Goal: Task Accomplishment & Management: Manage account settings

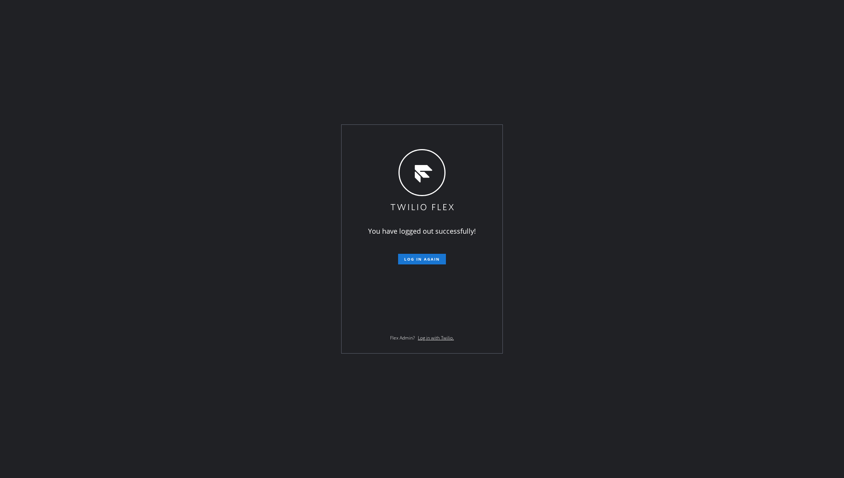
click at [420, 257] on span "Log in again" at bounding box center [422, 259] width 36 height 5
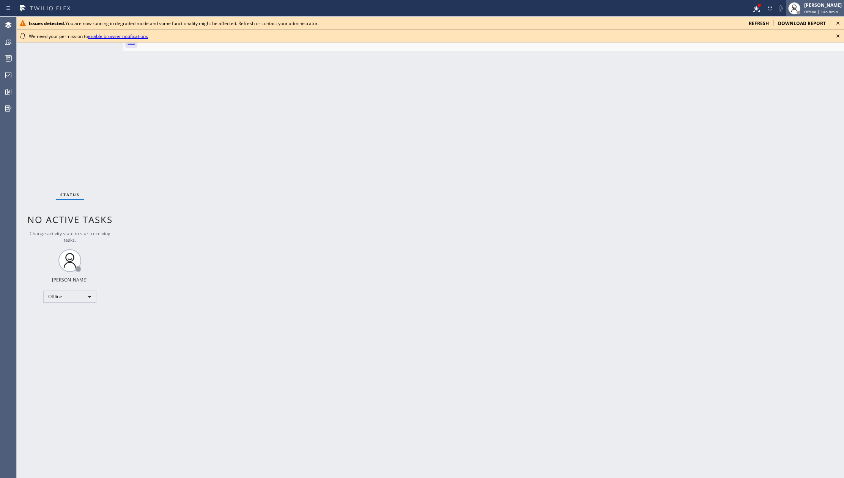
click at [819, 6] on div "[PERSON_NAME]" at bounding box center [824, 5] width 38 height 6
click at [781, 49] on button "Unavailable" at bounding box center [806, 50] width 76 height 10
click at [836, 33] on icon at bounding box center [838, 36] width 9 height 9
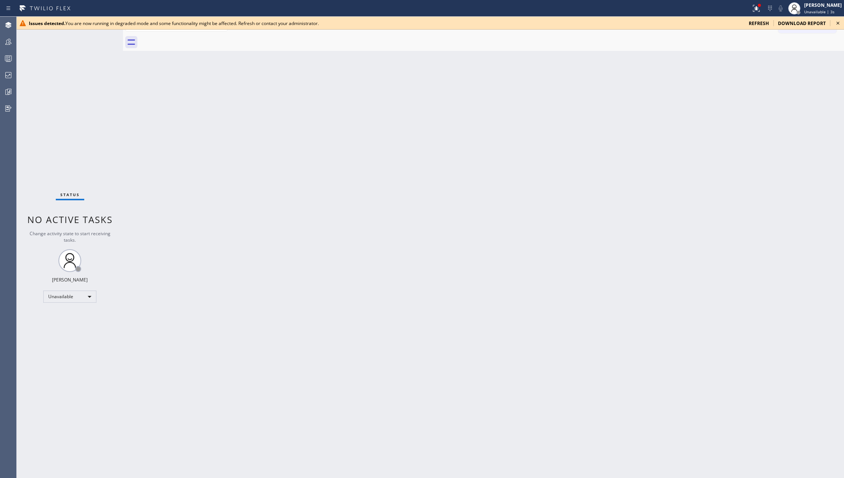
click at [837, 21] on icon at bounding box center [838, 23] width 9 height 9
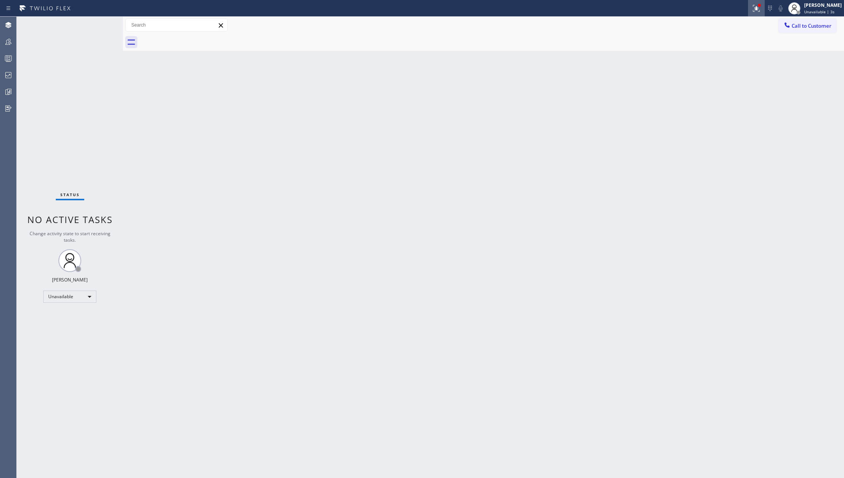
click at [757, 8] on div at bounding box center [756, 8] width 17 height 9
click at [721, 107] on span "Clear issues" at bounding box center [725, 106] width 36 height 5
click at [4, 92] on icon at bounding box center [8, 91] width 9 height 9
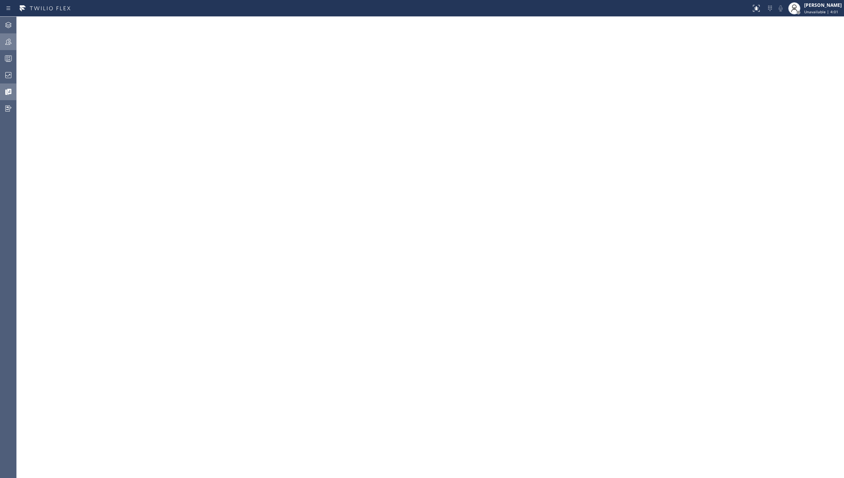
click at [8, 43] on icon at bounding box center [8, 41] width 9 height 9
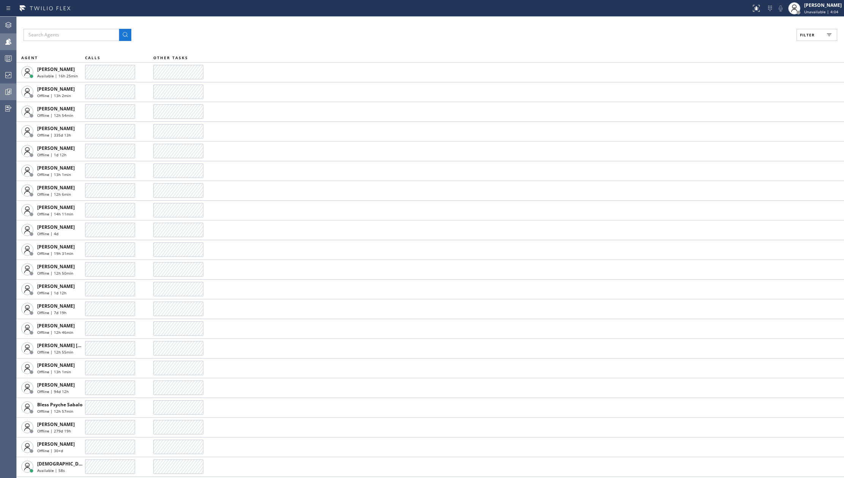
click at [808, 32] on span "Filter" at bounding box center [807, 34] width 15 height 5
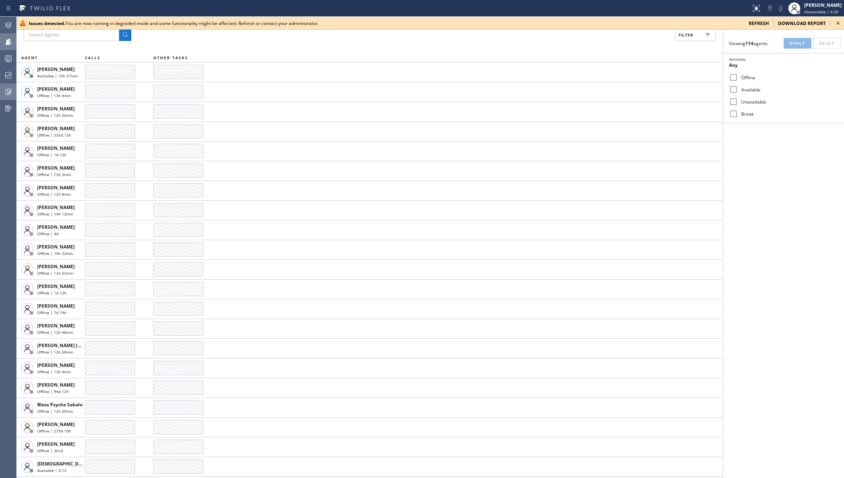
click at [839, 23] on icon at bounding box center [838, 23] width 9 height 9
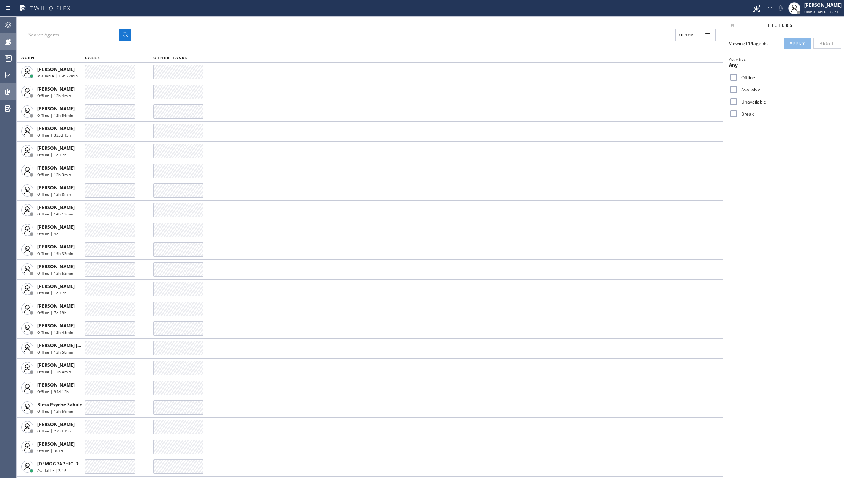
click at [734, 88] on input "Available" at bounding box center [733, 89] width 9 height 9
checkbox input "true"
click at [792, 42] on span "Apply" at bounding box center [798, 43] width 16 height 5
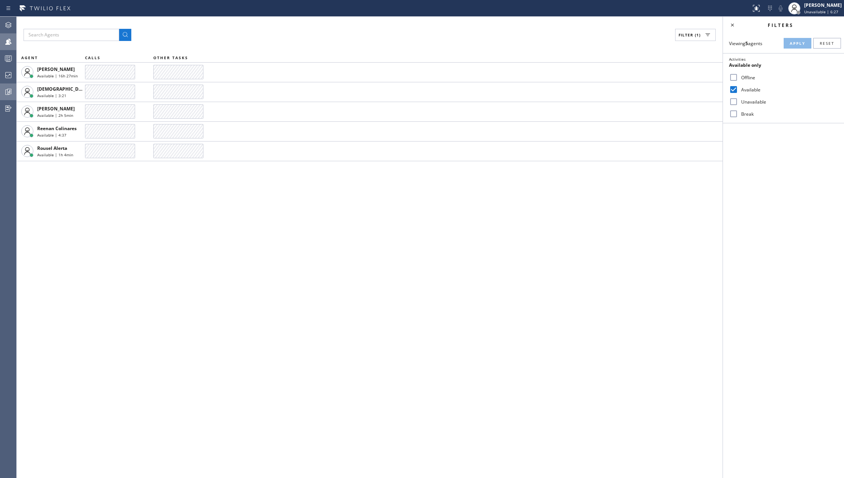
click at [418, 288] on div "Filter (1) AGENT CALLS OTHER TASKS Abe Collarte Available | 16h 27min Christian…" at bounding box center [370, 248] width 706 height 462
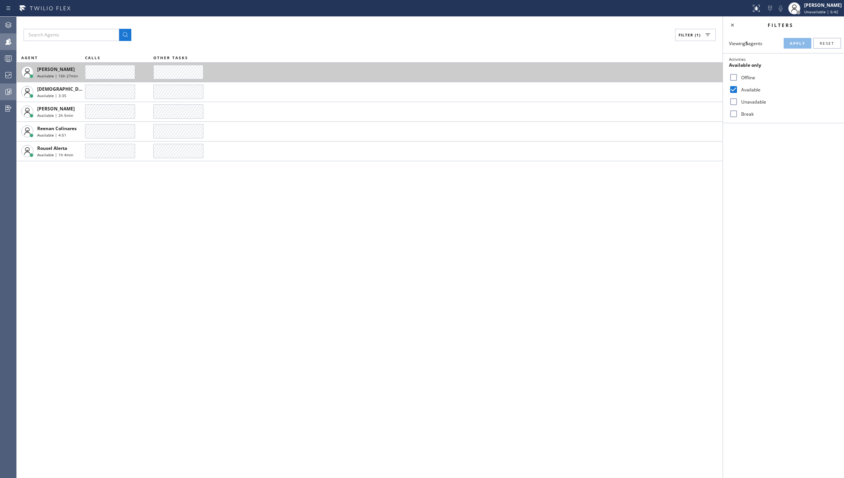
click at [93, 69] on div at bounding box center [110, 72] width 50 height 14
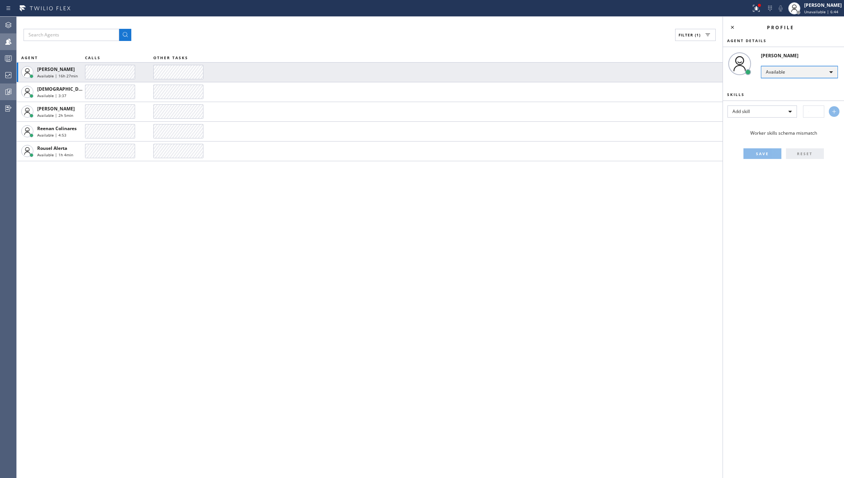
click at [796, 71] on div "Available" at bounding box center [799, 72] width 77 height 12
click at [785, 84] on li "Offline" at bounding box center [799, 82] width 75 height 9
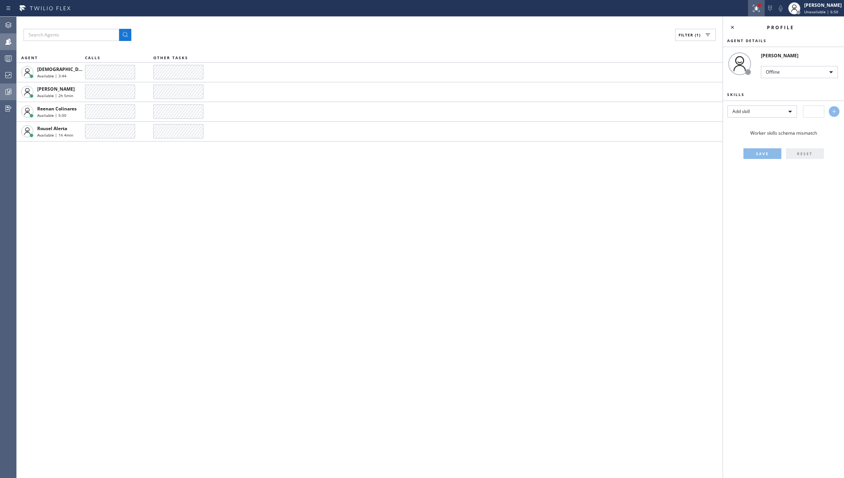
click at [758, 9] on icon at bounding box center [755, 7] width 5 height 5
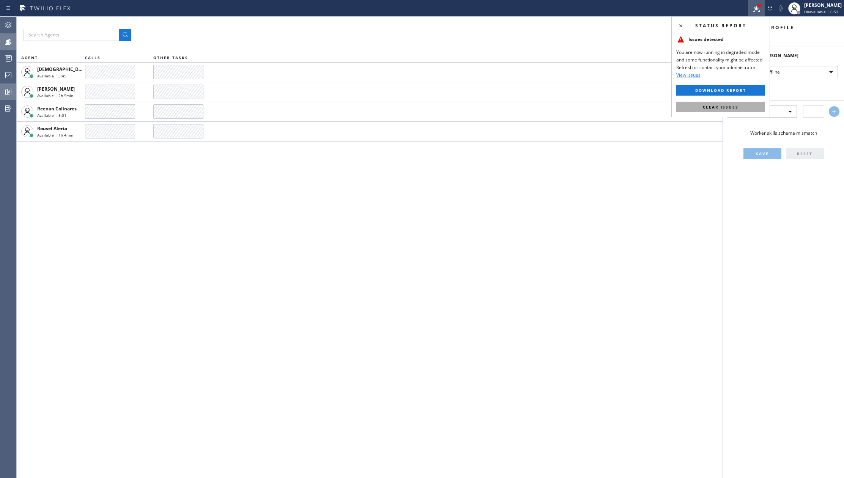
click at [731, 107] on span "Clear issues" at bounding box center [721, 106] width 36 height 5
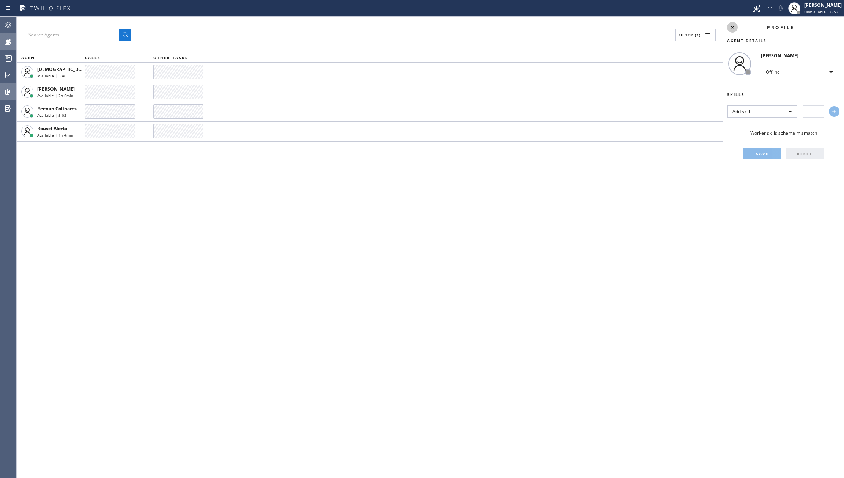
click at [732, 25] on icon at bounding box center [732, 27] width 9 height 9
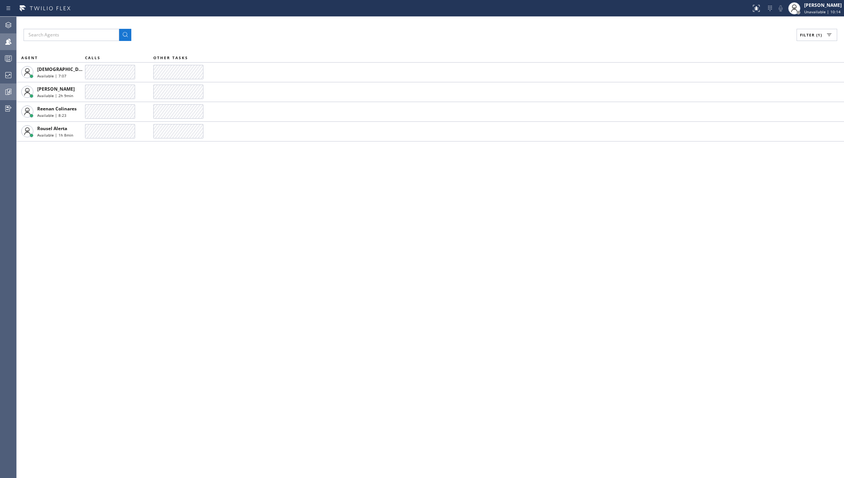
click at [80, 276] on div "Filter (1) AGENT CALLS OTHER TASKS Christian Cinco Available | 7:07 Mark Paul D…" at bounding box center [431, 248] width 828 height 462
click at [13, 71] on div at bounding box center [8, 75] width 17 height 9
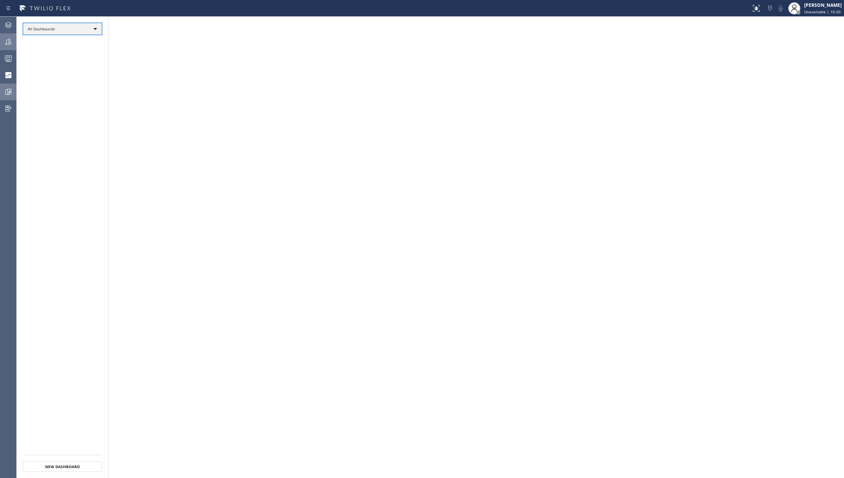
click at [81, 26] on div "All Dashboards" at bounding box center [62, 29] width 79 height 12
click at [70, 99] on div at bounding box center [422, 239] width 844 height 478
click at [7, 73] on icon at bounding box center [8, 75] width 6 height 6
click at [96, 28] on div "All Dashboards" at bounding box center [62, 29] width 79 height 12
click at [58, 50] on li "My Dashboards" at bounding box center [61, 49] width 77 height 9
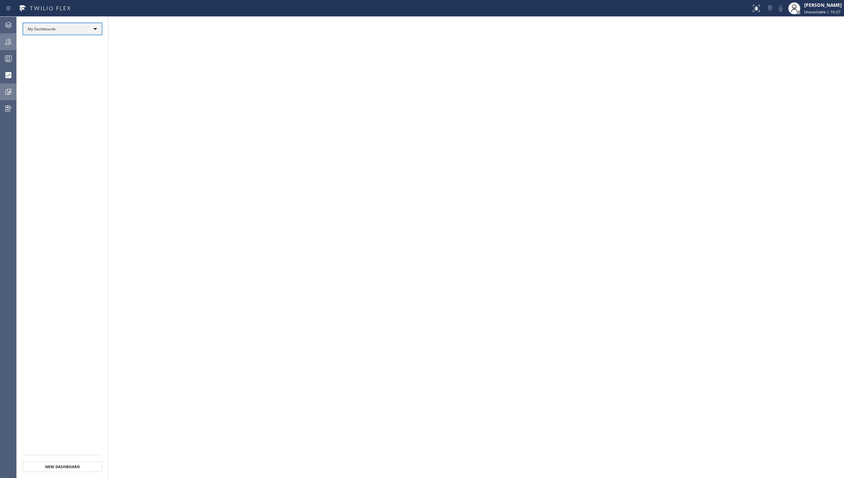
click at [96, 28] on div "My Dashboards" at bounding box center [62, 29] width 79 height 12
click at [182, 92] on div at bounding box center [422, 239] width 844 height 478
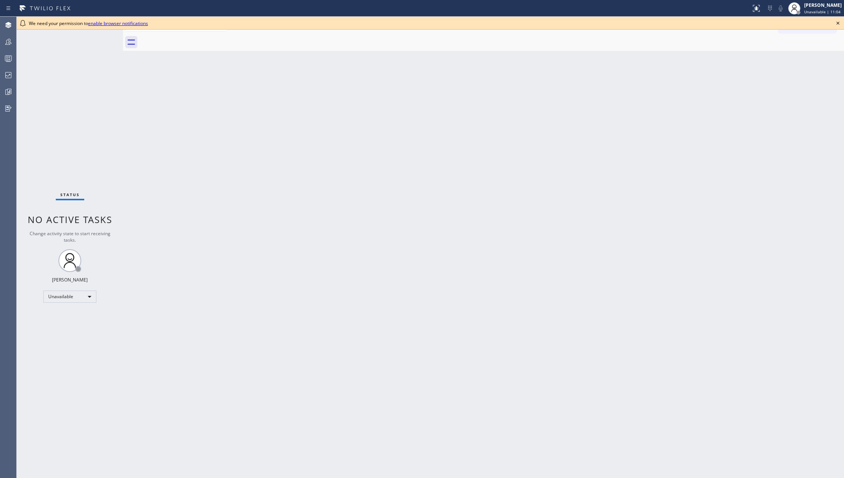
click at [838, 21] on icon at bounding box center [838, 23] width 9 height 9
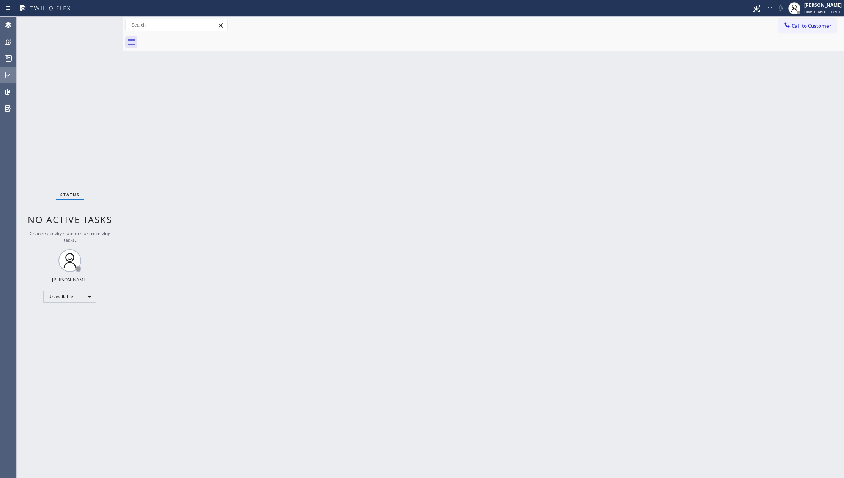
click at [7, 70] on div at bounding box center [8, 75] width 17 height 15
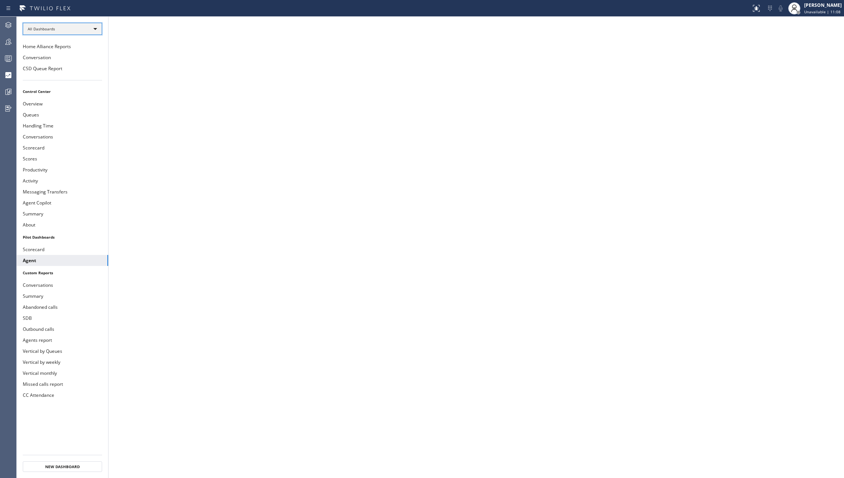
click at [46, 27] on div "All Dashboards" at bounding box center [62, 29] width 79 height 12
click at [51, 77] on li "Custom Reports" at bounding box center [61, 77] width 77 height 9
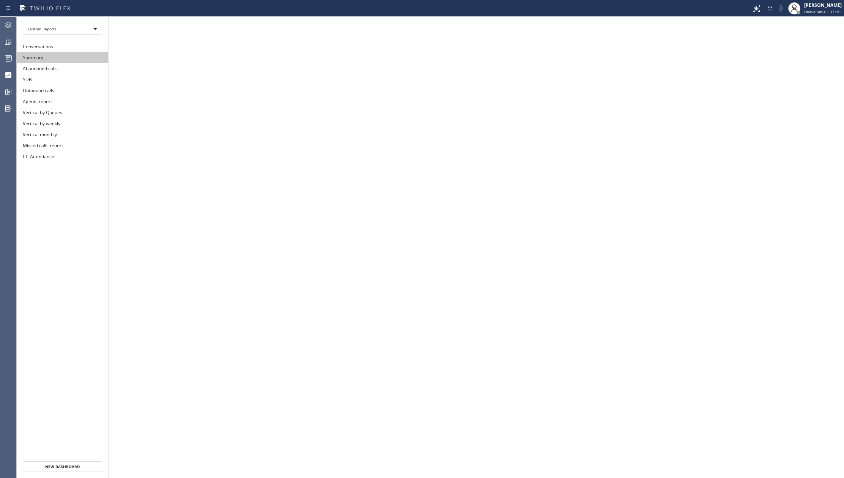
click at [51, 55] on button "Summary" at bounding box center [63, 57] width 92 height 11
click at [41, 68] on button "Abandoned calls" at bounding box center [63, 68] width 92 height 11
click at [6, 90] on icon at bounding box center [9, 92] width 6 height 6
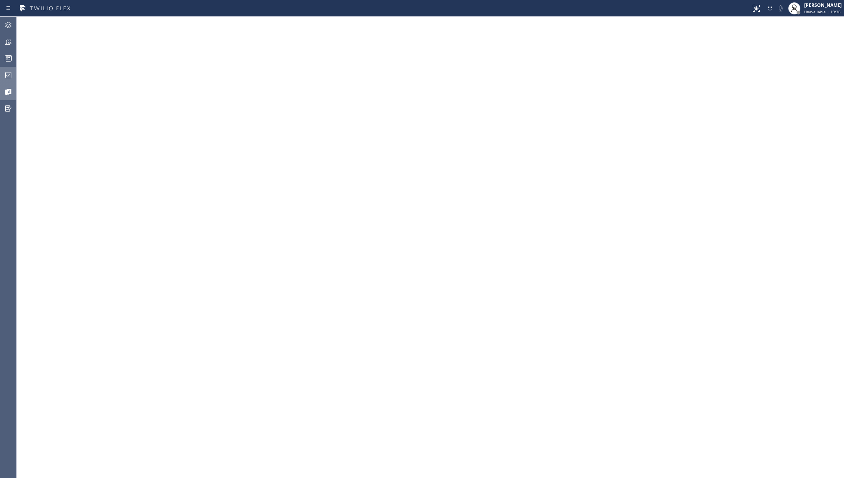
click at [8, 71] on icon at bounding box center [8, 75] width 9 height 9
click at [11, 91] on icon at bounding box center [9, 91] width 4 height 5
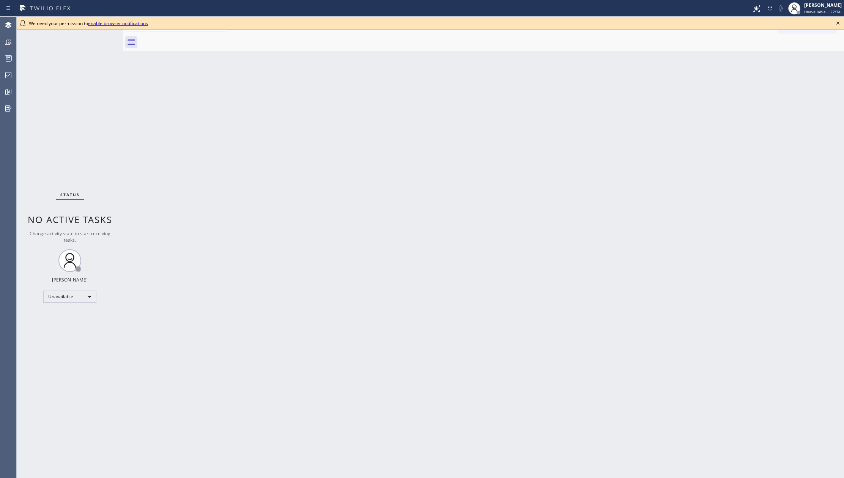
click at [753, 26] on div "We need your permission to enable browser notifications" at bounding box center [430, 23] width 803 height 6
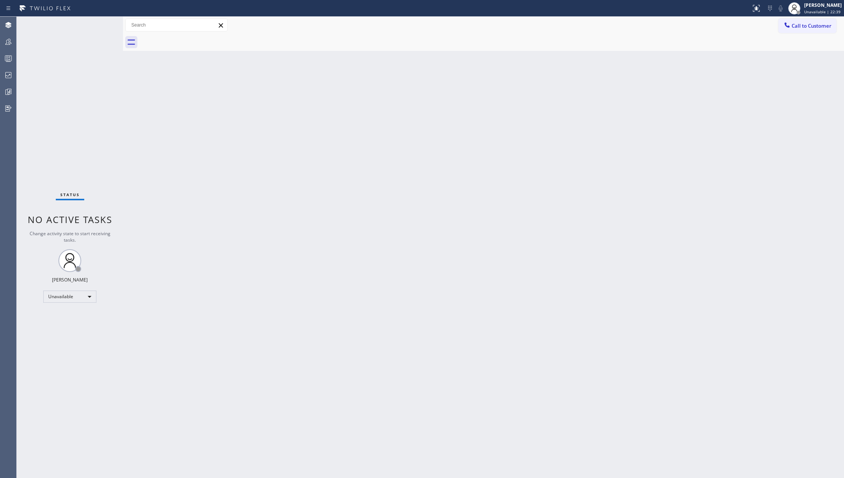
drag, startPoint x: 404, startPoint y: 136, endPoint x: 436, endPoint y: 134, distance: 32.0
click at [403, 136] on div "Back to Dashboard Change Sender ID Customers Technicians Select a contact Outbo…" at bounding box center [483, 248] width 721 height 462
click at [10, 44] on icon at bounding box center [8, 41] width 9 height 9
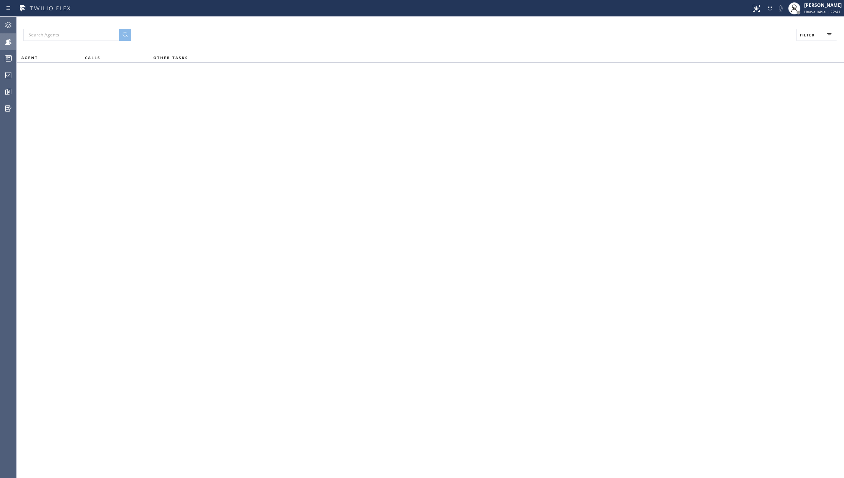
click at [824, 42] on div "Filter AGENT CALLS OTHER TASKS" at bounding box center [431, 248] width 828 height 462
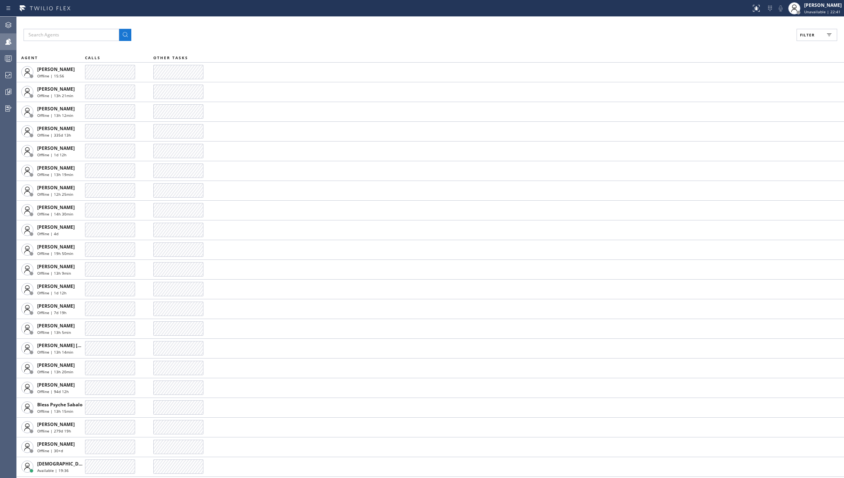
click at [825, 39] on icon at bounding box center [829, 34] width 9 height 9
click at [733, 88] on input "Available" at bounding box center [733, 89] width 9 height 9
checkbox input "true"
click at [735, 118] on input "Break" at bounding box center [733, 113] width 9 height 9
checkbox input "true"
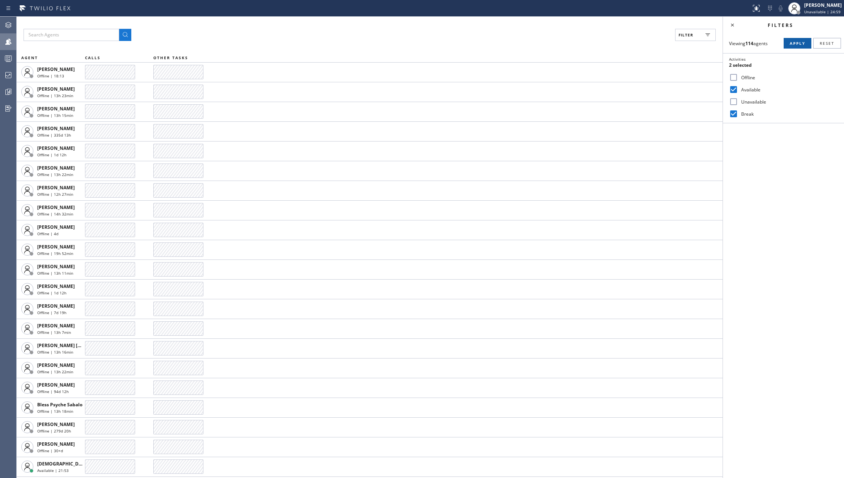
click at [793, 41] on span "Apply" at bounding box center [798, 43] width 16 height 5
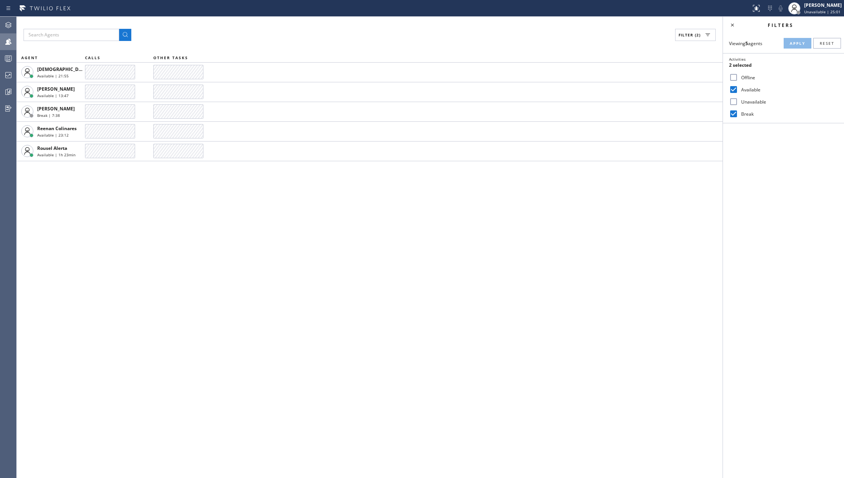
click at [594, 233] on div "Filter (2) AGENT CALLS OTHER TASKS Christian Cinco Available | 21:55 Esmael Jar…" at bounding box center [370, 248] width 706 height 462
click at [88, 220] on div "Filter (2) AGENT CALLS OTHER TASKS Christian Cinco Available | 22:52 Esmael Jar…" at bounding box center [370, 248] width 706 height 462
click at [8, 58] on icon at bounding box center [8, 58] width 9 height 9
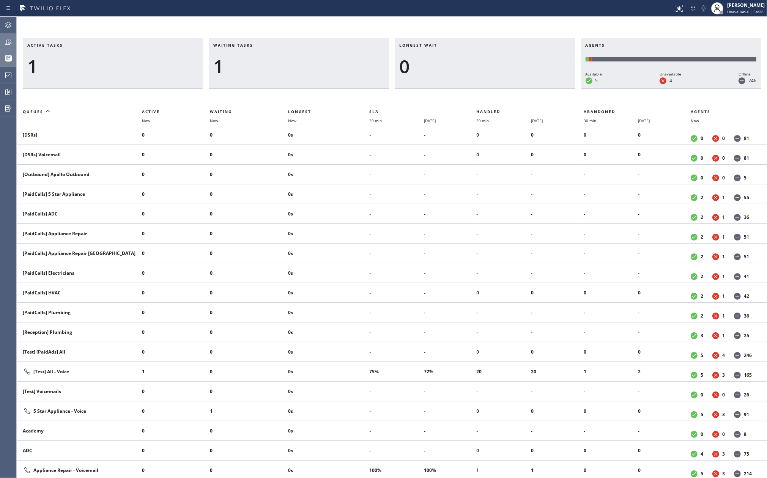
click at [8, 41] on icon at bounding box center [8, 41] width 9 height 9
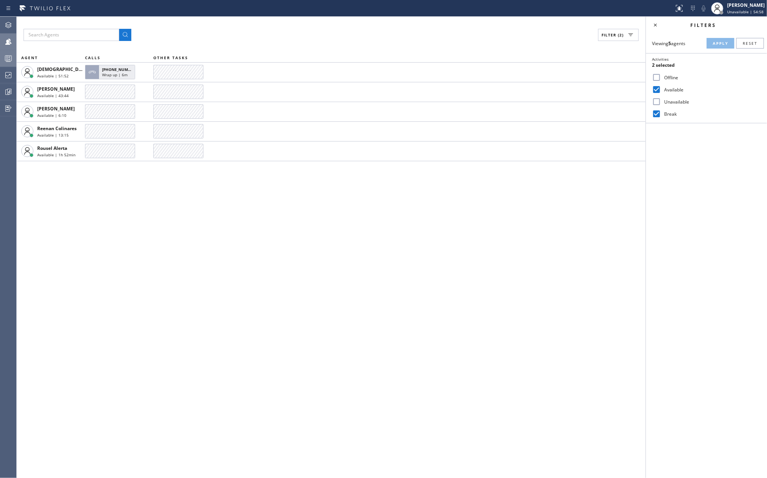
click at [156, 254] on div "Filter (2) AGENT CALLS OTHER TASKS Christian Cinco Available | 51:52 +120362372…" at bounding box center [331, 248] width 629 height 462
click at [11, 56] on icon at bounding box center [8, 58] width 9 height 9
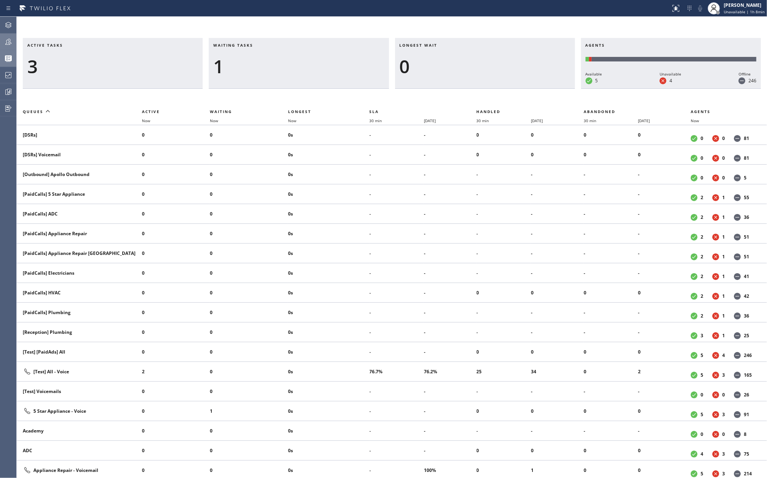
click at [5, 42] on icon at bounding box center [8, 41] width 9 height 9
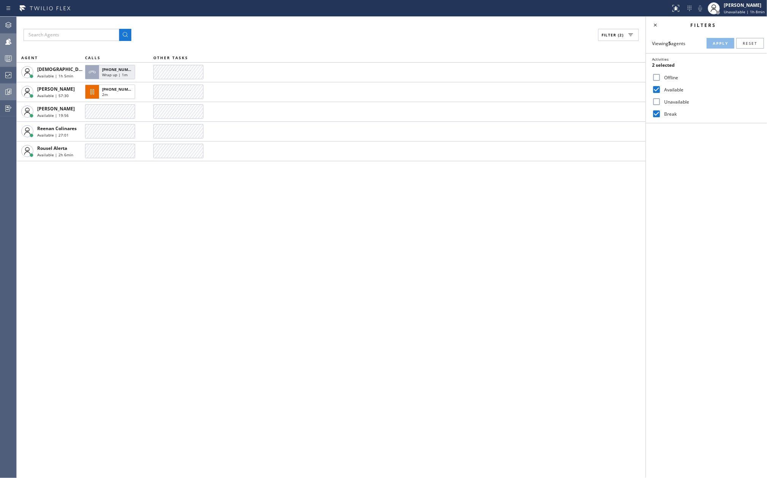
click at [4, 92] on icon at bounding box center [8, 91] width 9 height 9
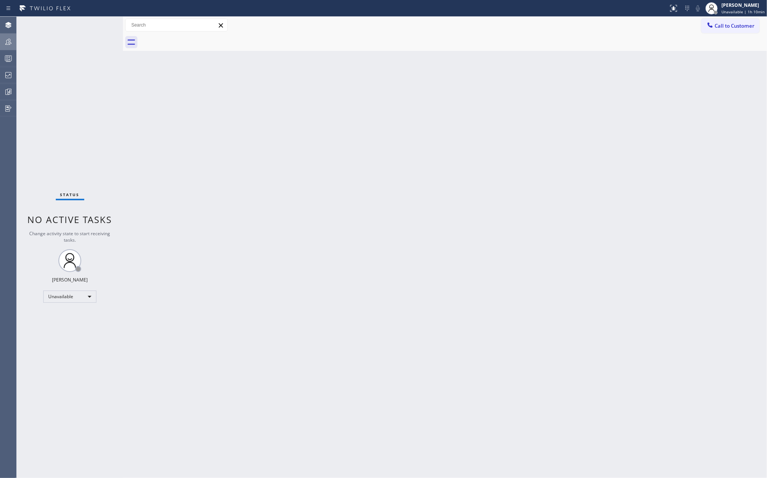
click at [11, 39] on icon at bounding box center [8, 41] width 9 height 9
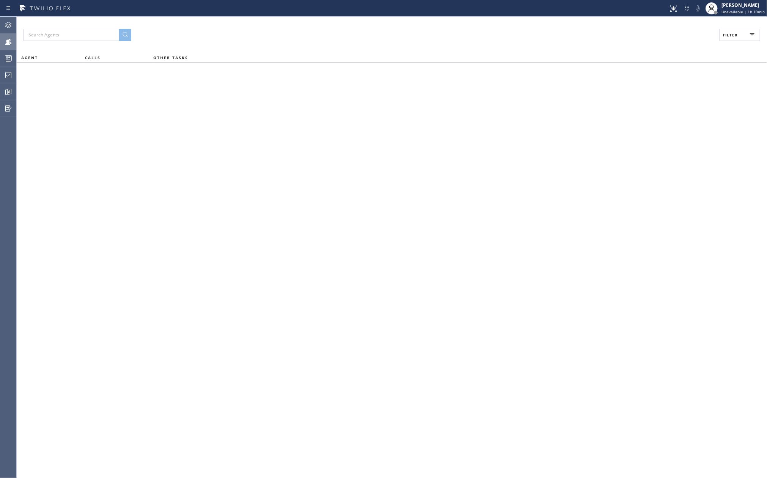
click at [734, 35] on span "Filter" at bounding box center [730, 34] width 15 height 5
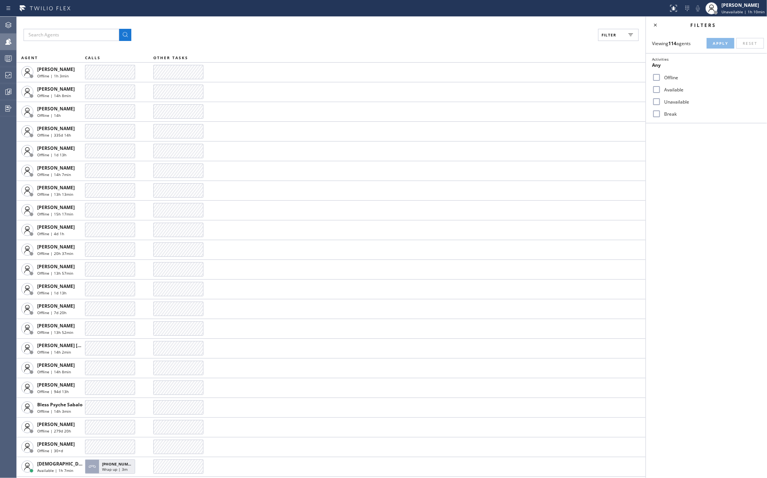
click at [656, 90] on input "Available" at bounding box center [656, 89] width 9 height 9
checkbox input "true"
click at [658, 113] on input "Break" at bounding box center [656, 113] width 9 height 9
checkbox input "true"
click at [715, 41] on span "Apply" at bounding box center [721, 43] width 16 height 5
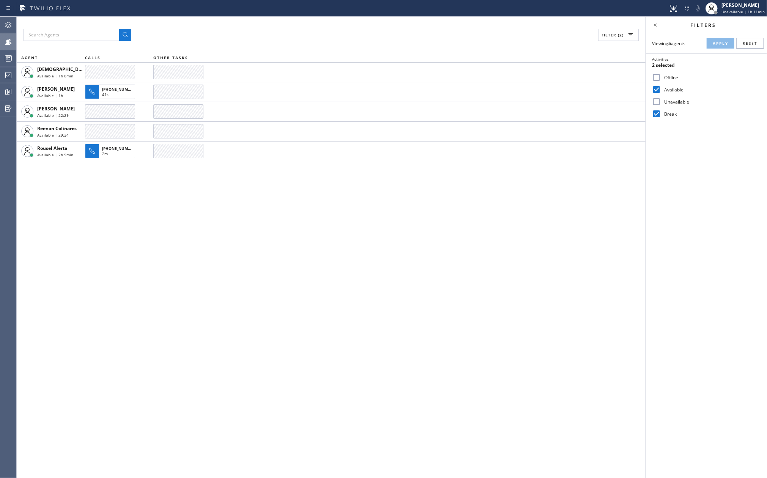
click at [327, 280] on div "Filter (2) AGENT CALLS OTHER TASKS [DEMOGRAPHIC_DATA][PERSON_NAME] Available | …" at bounding box center [331, 248] width 629 height 462
